Goal: Find specific page/section: Find specific page/section

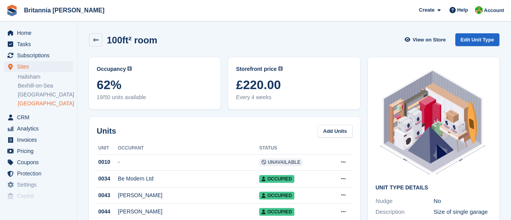
scroll to position [70, 0]
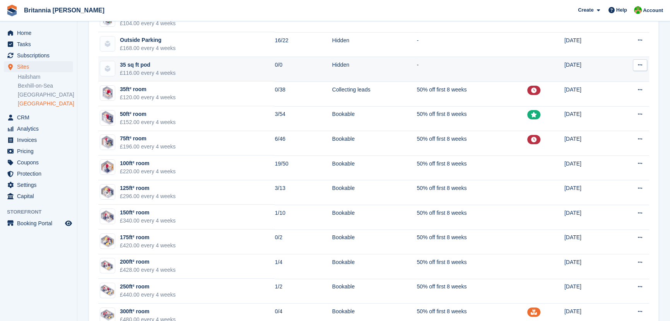
scroll to position [176, 0]
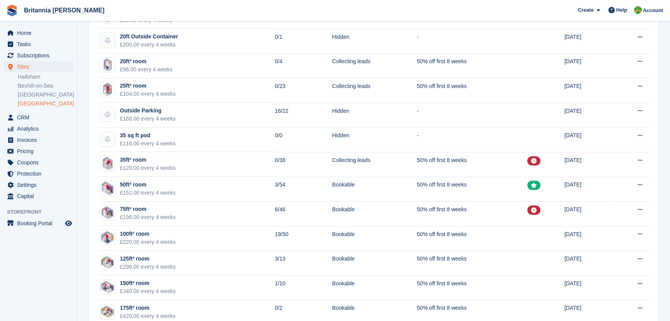
click at [34, 103] on link "[GEOGRAPHIC_DATA]" at bounding box center [45, 103] width 55 height 7
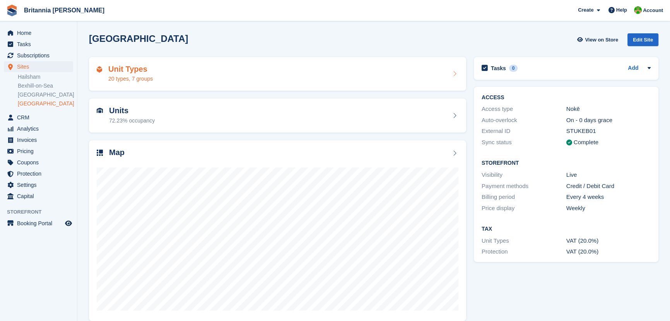
click at [174, 81] on div "Unit Types 20 types, 7 groups" at bounding box center [278, 74] width 362 height 19
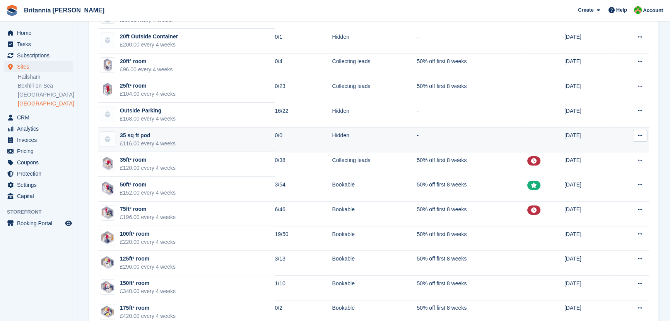
scroll to position [211, 0]
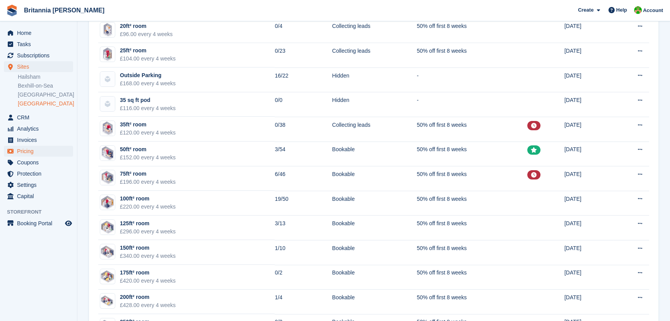
drag, startPoint x: 187, startPoint y: 149, endPoint x: 47, endPoint y: 149, distance: 139.7
click at [56, 149] on div "Home Tasks Subscriptions Subscriptions Subscriptions Contracts Price increases …" at bounding box center [335, 109] width 670 height 641
click at [32, 148] on span "Pricing" at bounding box center [40, 151] width 46 height 11
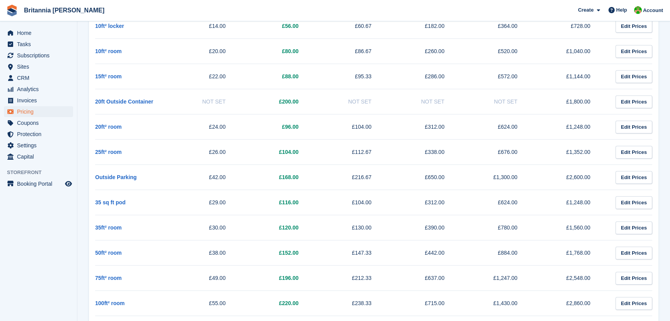
scroll to position [704, 0]
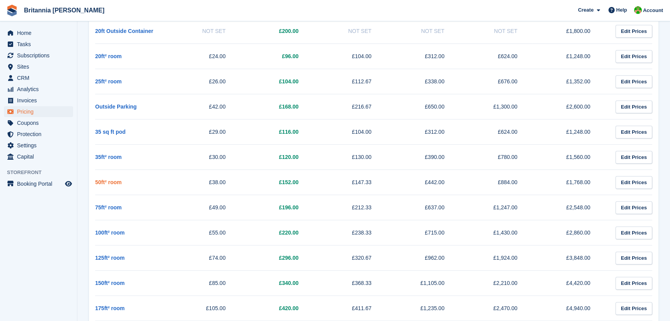
click at [101, 182] on link "50ft² room" at bounding box center [108, 182] width 26 height 6
